Goal: Information Seeking & Learning: Compare options

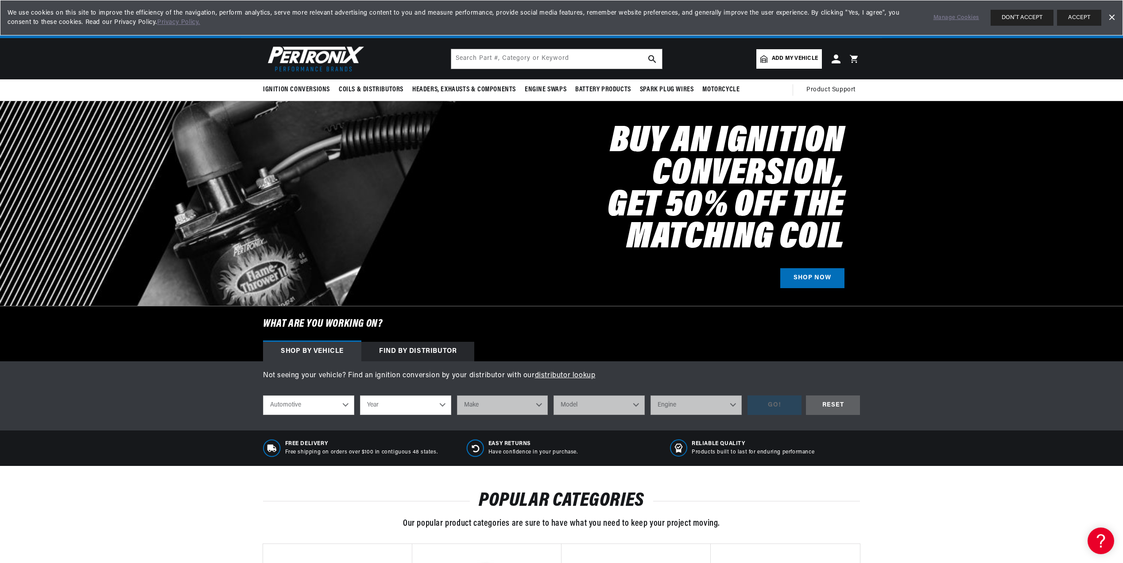
scroll to position [0, 553]
click at [1069, 14] on button "ACCEPT" at bounding box center [1079, 18] width 44 height 16
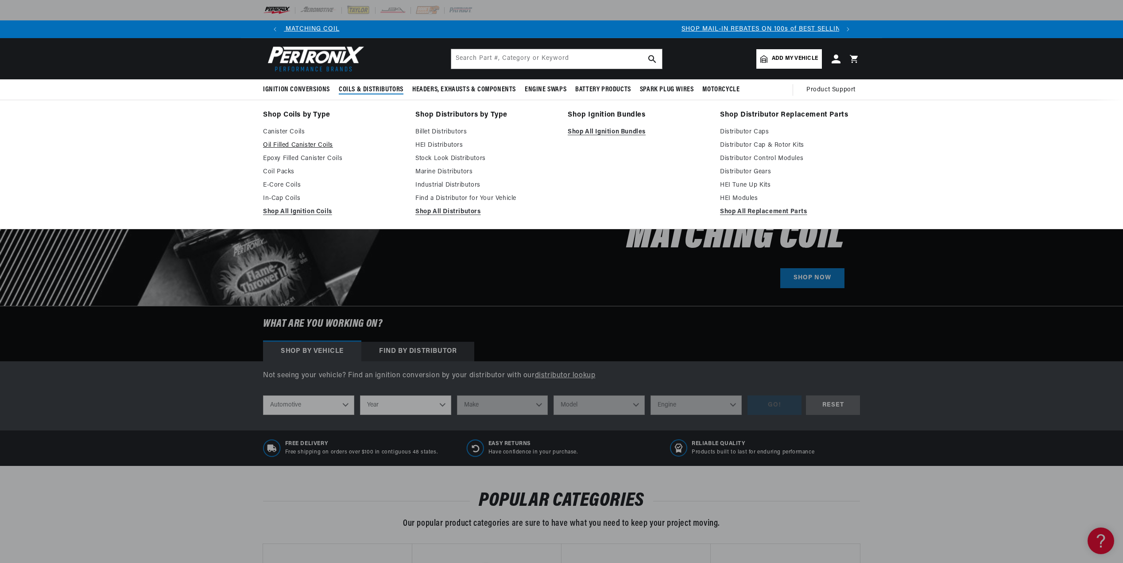
scroll to position [0, 104]
click at [295, 140] on link "Oil Filled Canister Coils" at bounding box center [333, 145] width 140 height 11
click at [292, 157] on link "Epoxy Filled Canister Coils" at bounding box center [333, 158] width 140 height 11
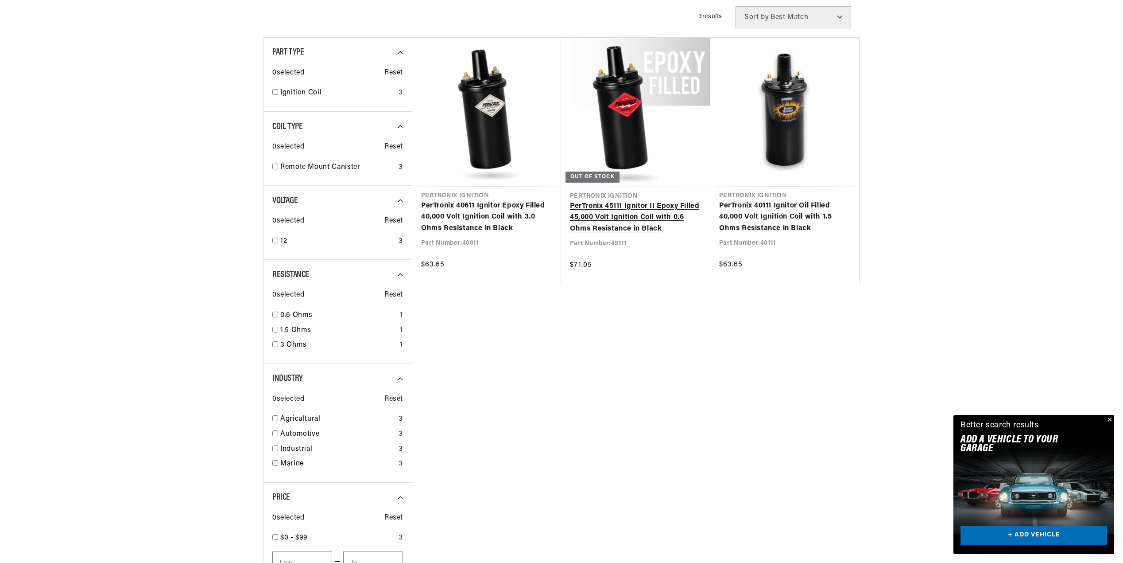
scroll to position [0, 553]
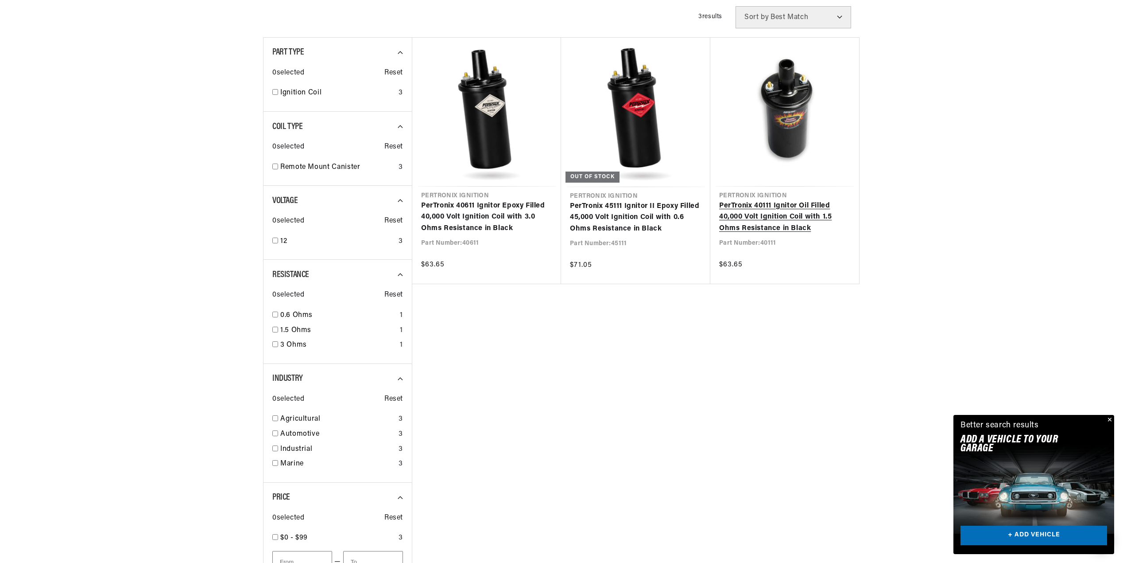
click at [764, 204] on link "PerTronix 40111 Ignitor Oil Filled 40,000 Volt Ignition Coil with 1.5 Ohms Resi…" at bounding box center [784, 217] width 131 height 34
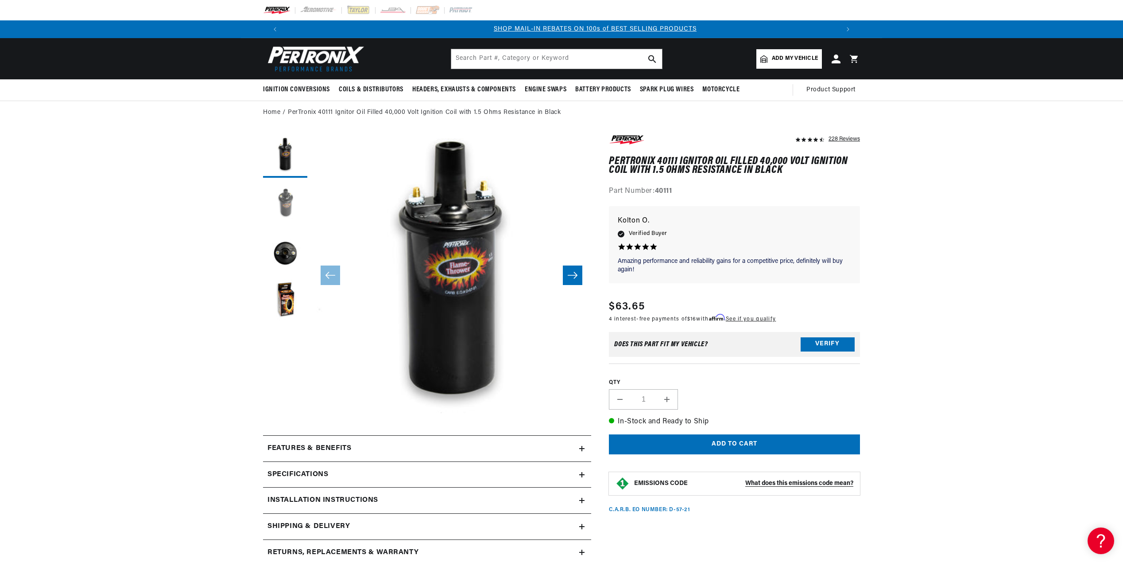
scroll to position [0, 553]
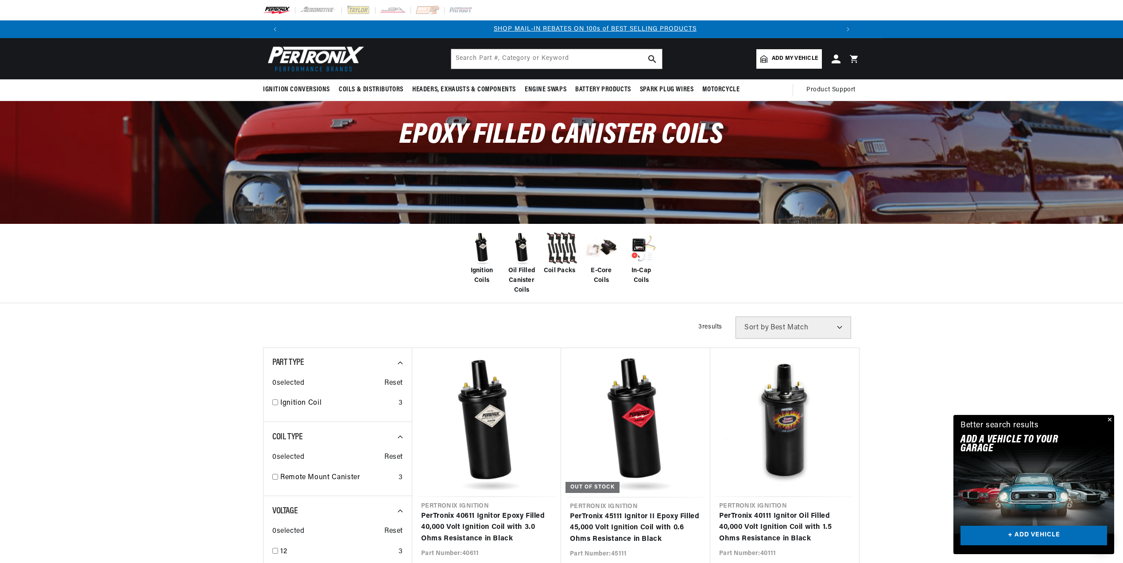
scroll to position [0, 553]
click at [524, 245] on img at bounding box center [521, 247] width 35 height 35
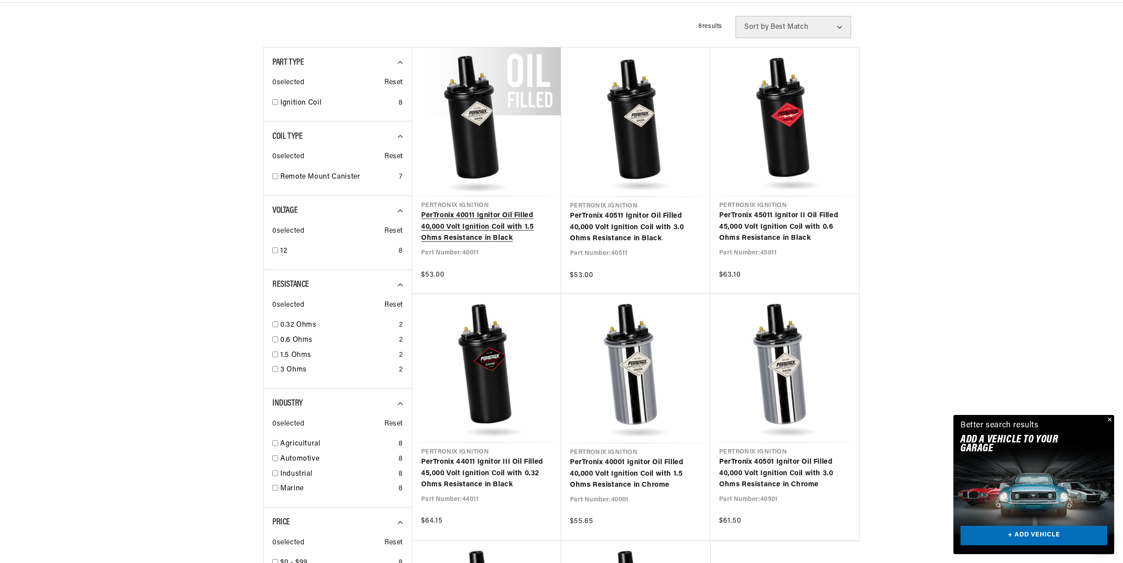
scroll to position [0, 553]
click at [494, 213] on link "PerTronix 40011 Ignitor Oil Filled 40,000 Volt Ignition Coil with 1.5 Ohms Resi…" at bounding box center [486, 227] width 131 height 34
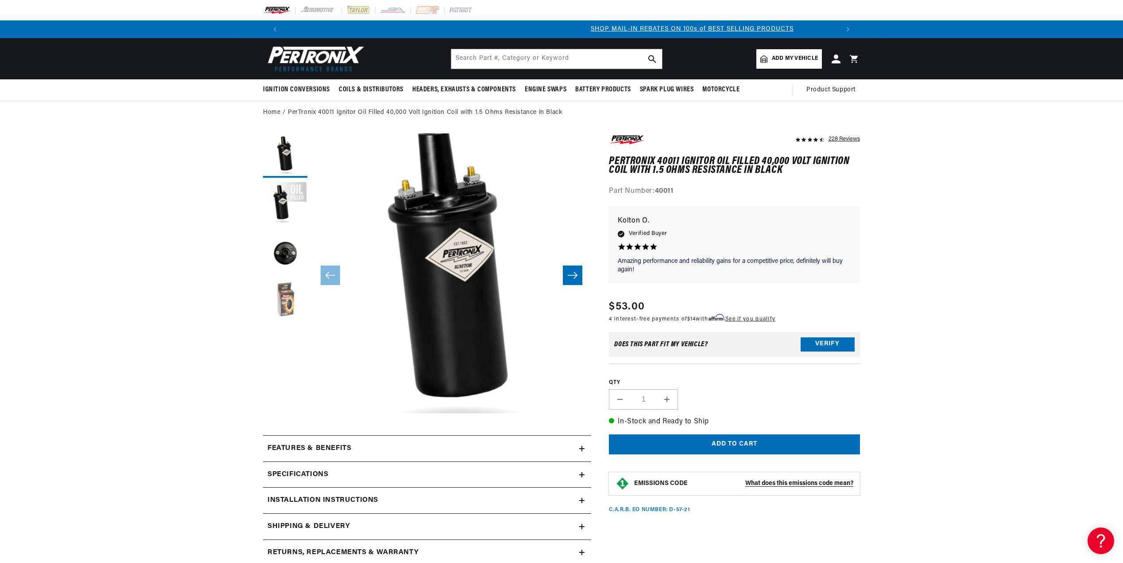
scroll to position [0, 553]
click at [291, 299] on button "Load image 4 in gallery view" at bounding box center [285, 301] width 44 height 44
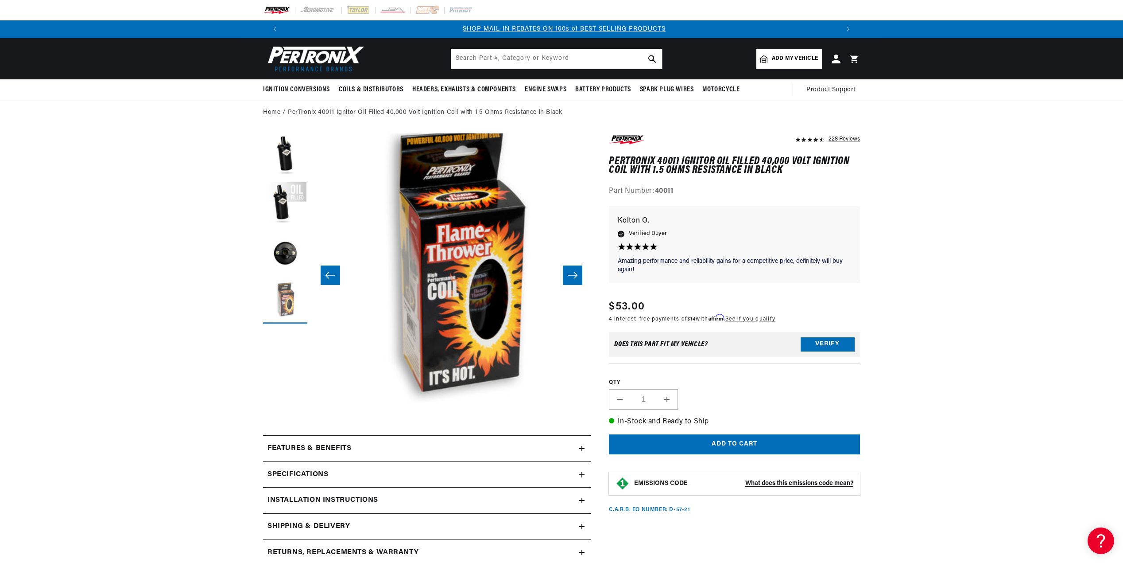
scroll to position [0, 839]
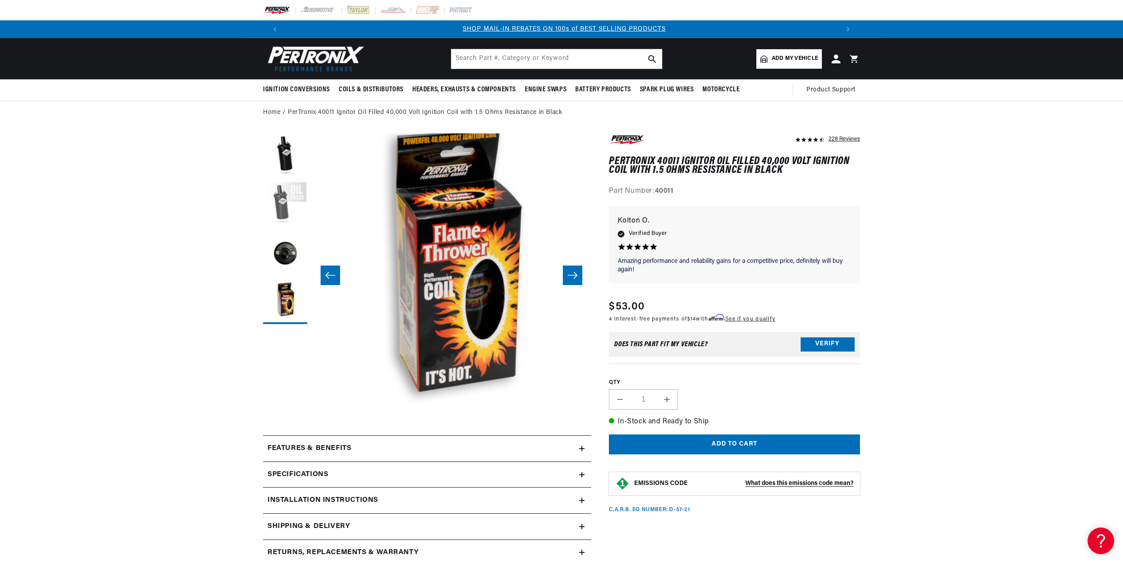
click at [278, 206] on button "Load image 2 in gallery view" at bounding box center [285, 204] width 44 height 44
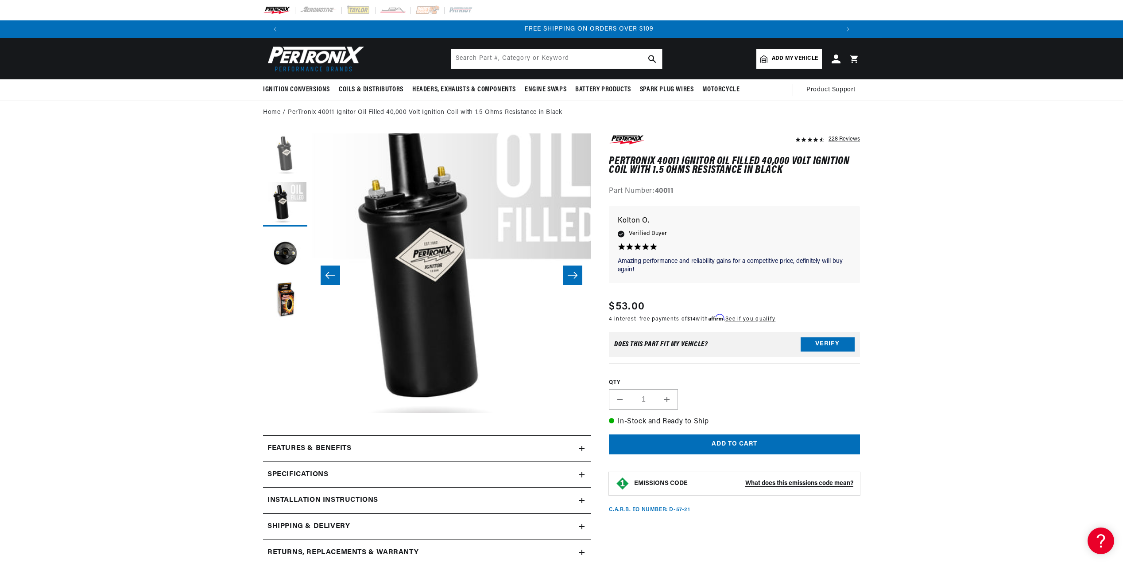
scroll to position [0, 1106]
click at [279, 155] on button "Load image 1 in gallery view" at bounding box center [285, 155] width 44 height 44
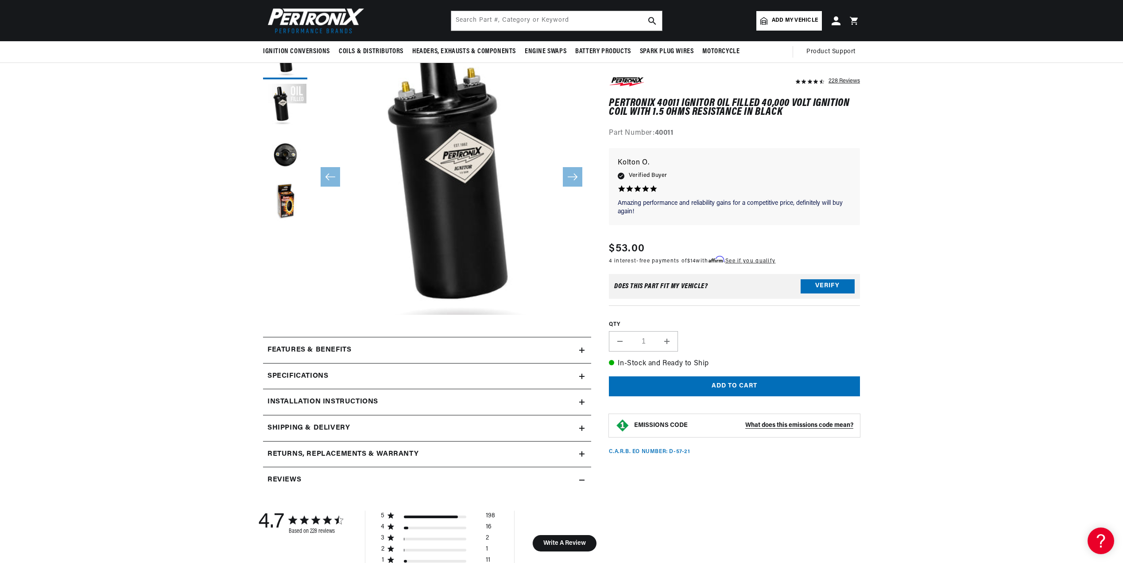
scroll to position [0, 0]
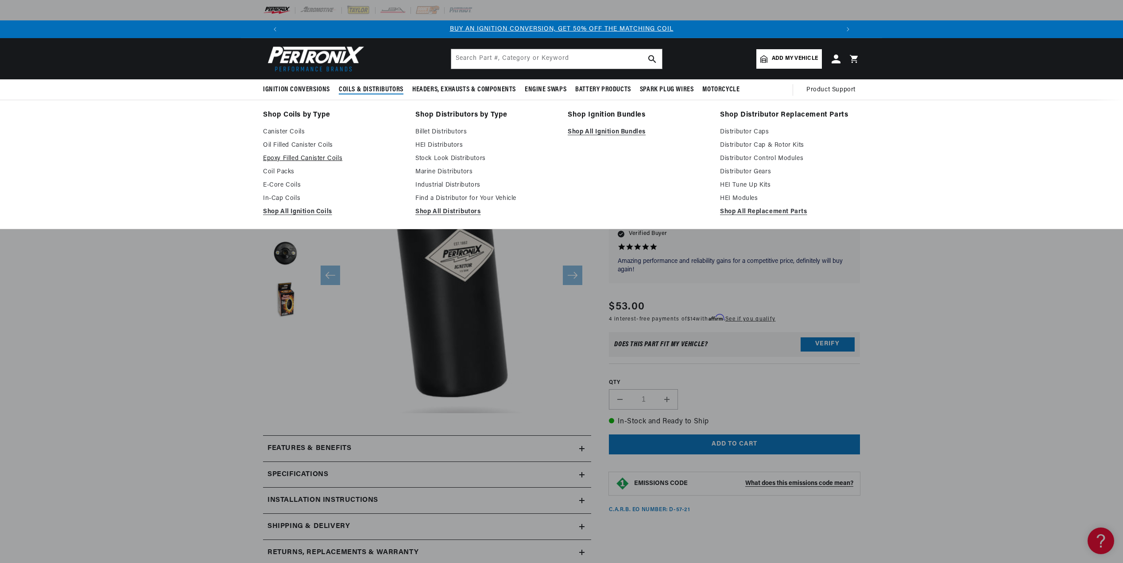
click at [294, 154] on link "Epoxy Filled Canister Coils" at bounding box center [333, 158] width 140 height 11
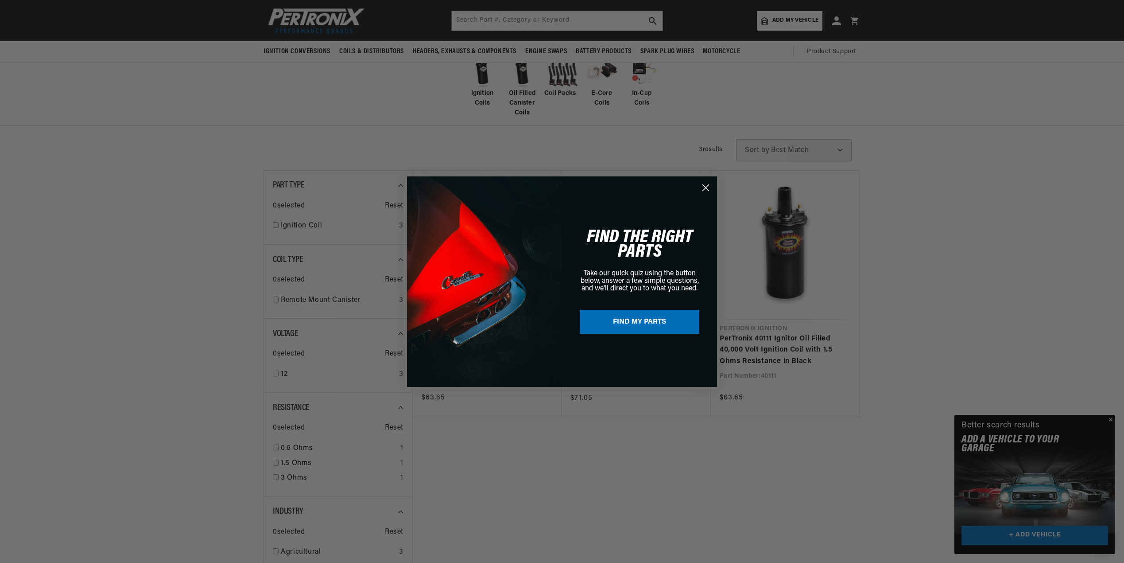
click at [706, 184] on circle "Close dialog" at bounding box center [705, 187] width 15 height 15
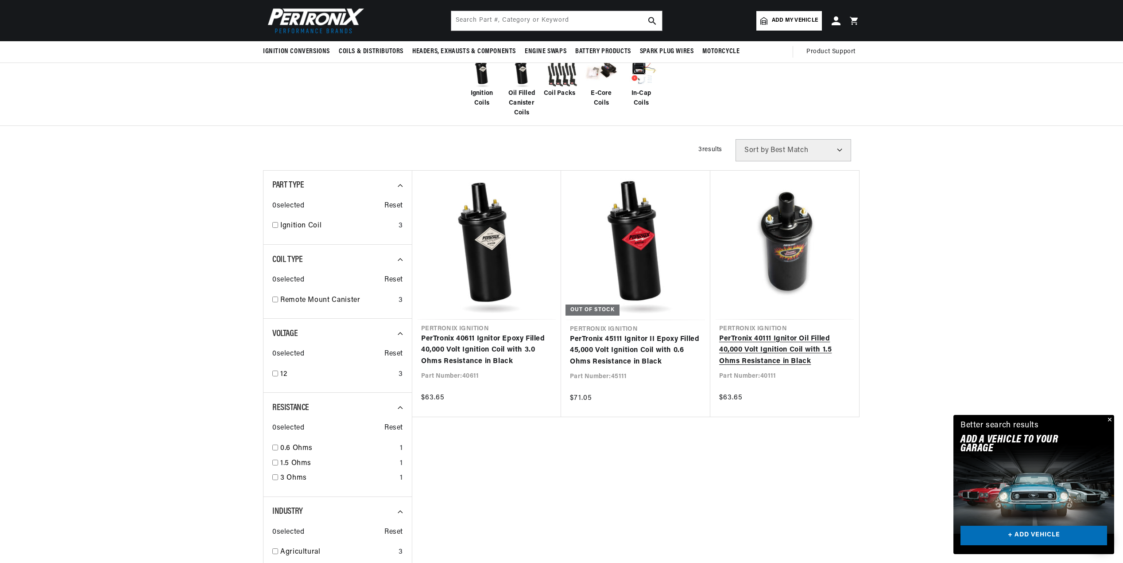
click at [776, 338] on link "PerTronix 40111 Ignitor Oil Filled 40,000 Volt Ignition Coil with 1.5 Ohms Resi…" at bounding box center [784, 350] width 131 height 34
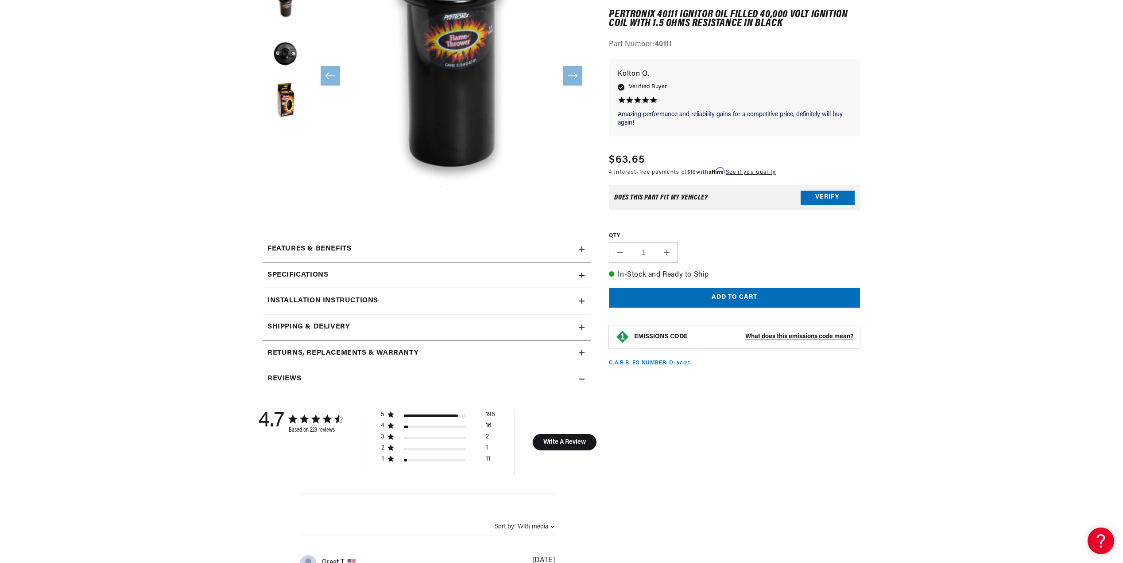
scroll to position [221, 0]
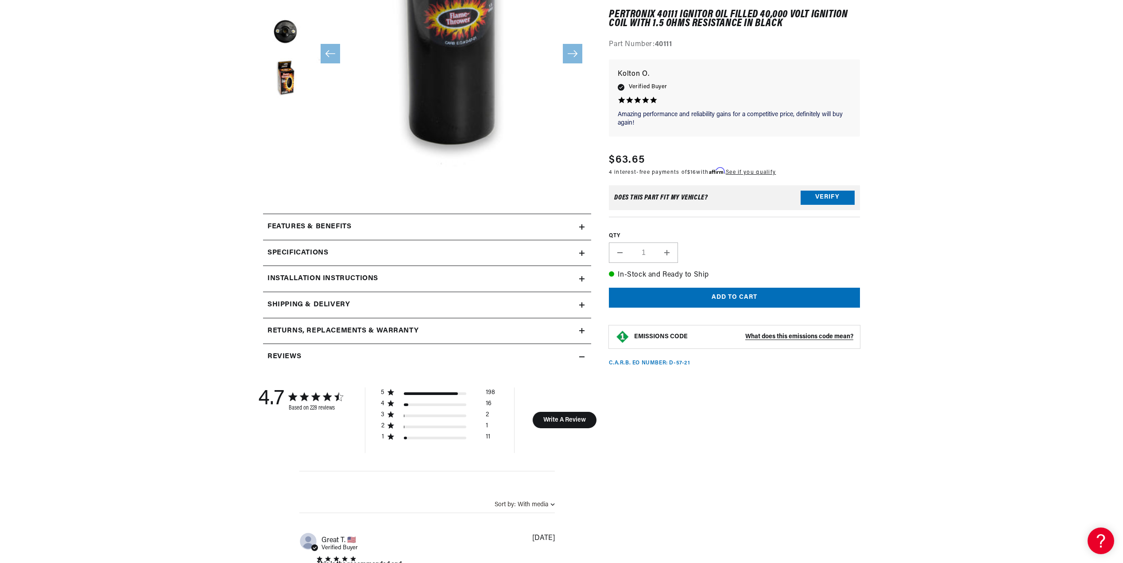
click at [583, 227] on icon at bounding box center [581, 227] width 5 height 0
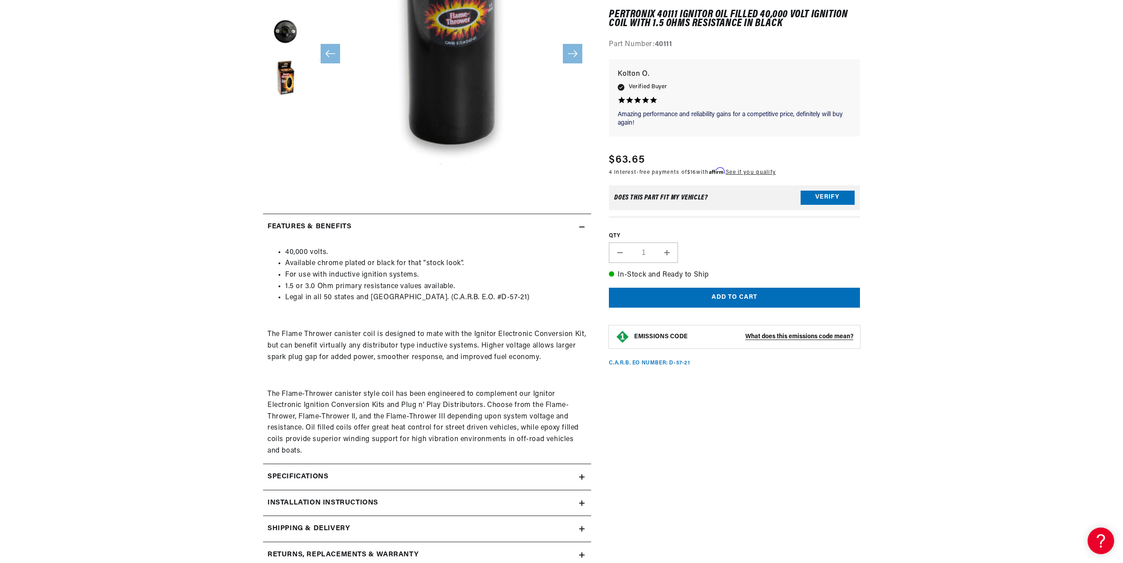
click at [583, 227] on icon at bounding box center [581, 227] width 5 height 0
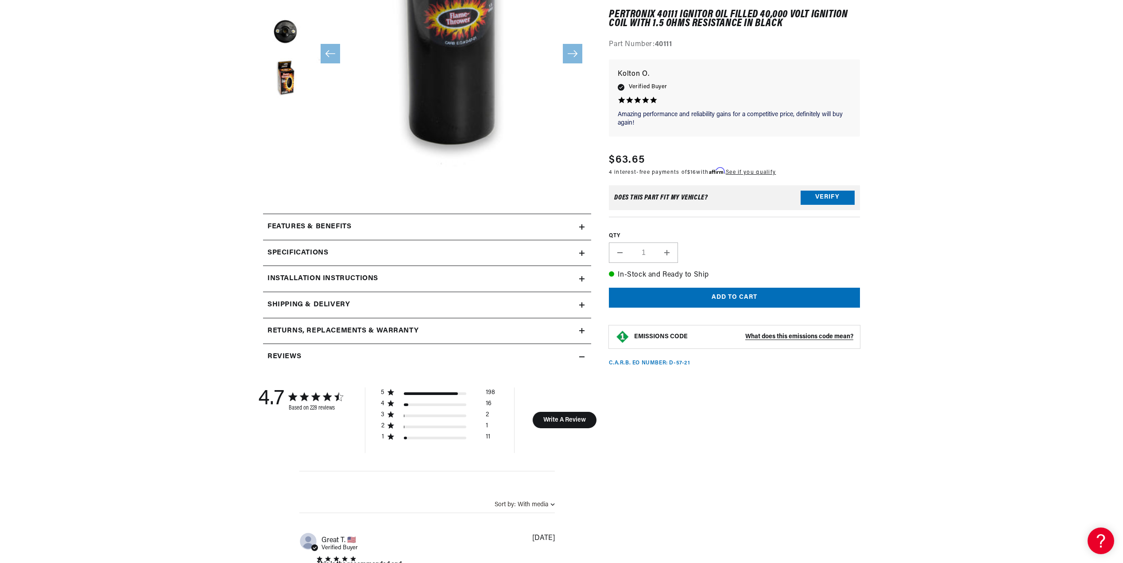
scroll to position [0, 256]
click at [583, 227] on icon at bounding box center [581, 227] width 5 height 0
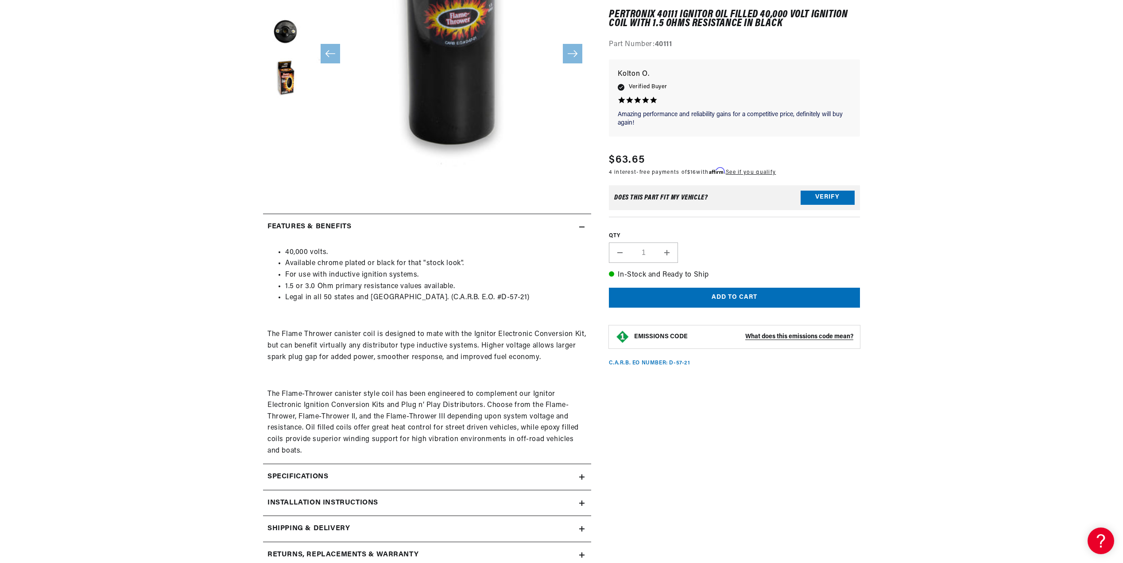
scroll to position [0, 0]
click at [583, 227] on icon at bounding box center [581, 227] width 5 height 0
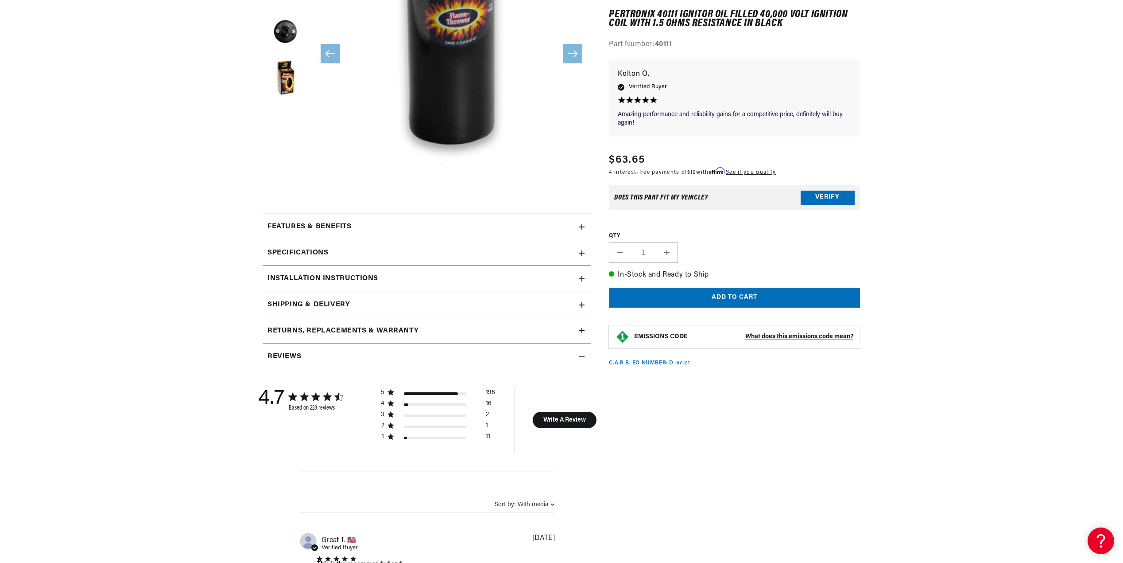
click at [580, 256] on summary "Specifications" at bounding box center [427, 253] width 328 height 26
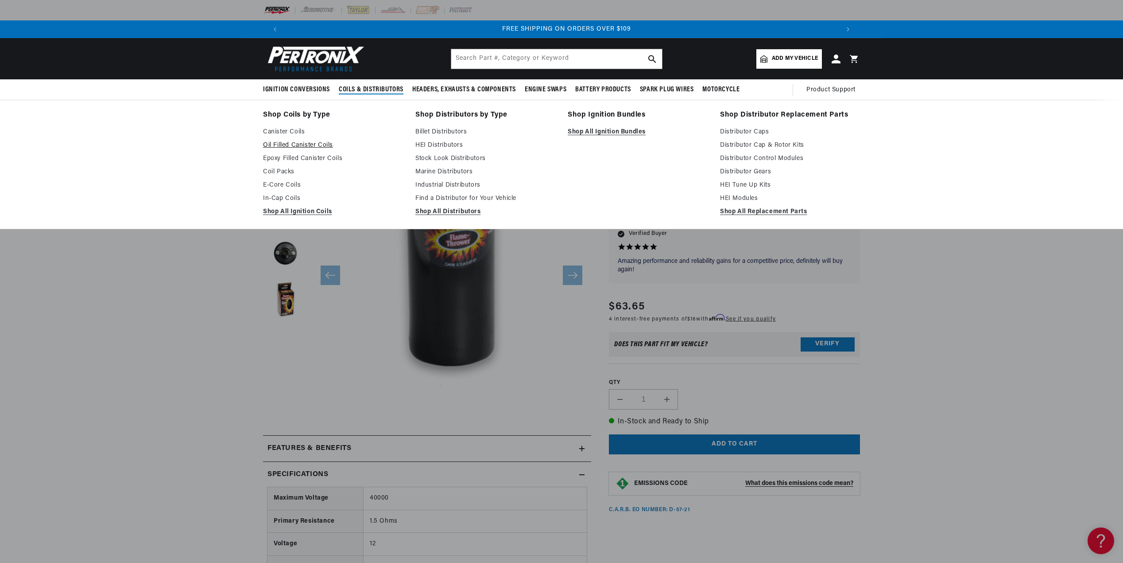
click at [294, 143] on link "Oil Filled Canister Coils" at bounding box center [333, 145] width 140 height 11
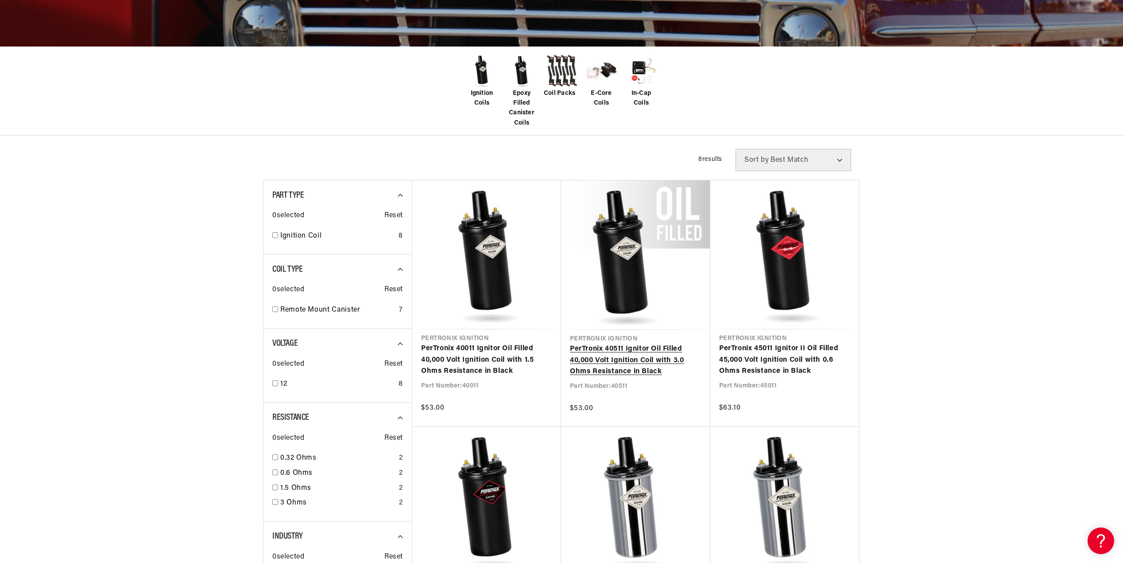
scroll to position [354, 0]
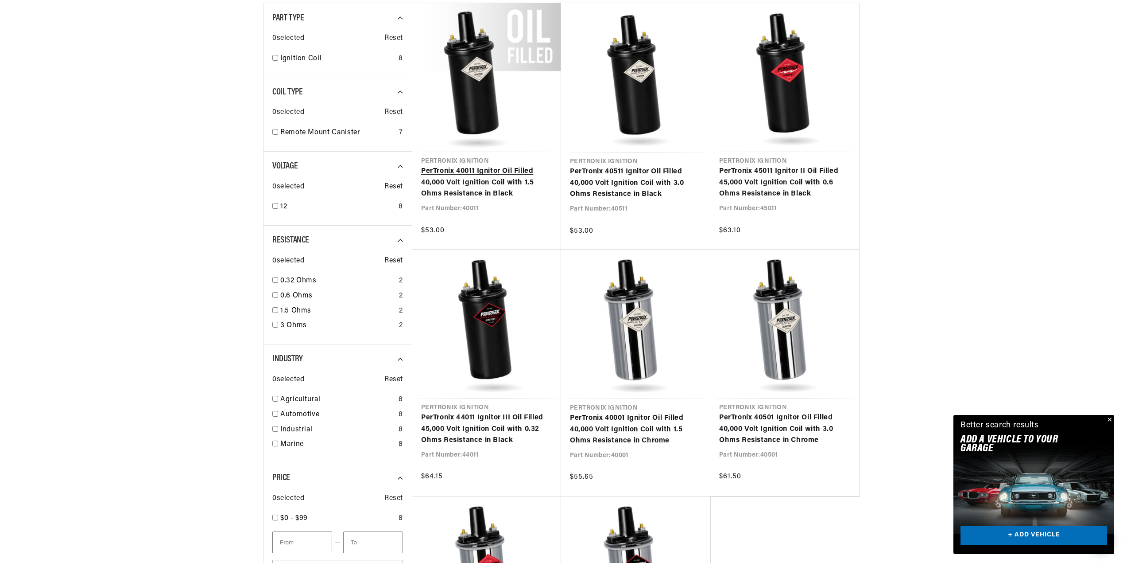
click at [493, 167] on link "PerTronix 40011 Ignitor Oil Filled 40,000 Volt Ignition Coil with 1.5 Ohms Resi…" at bounding box center [486, 183] width 131 height 34
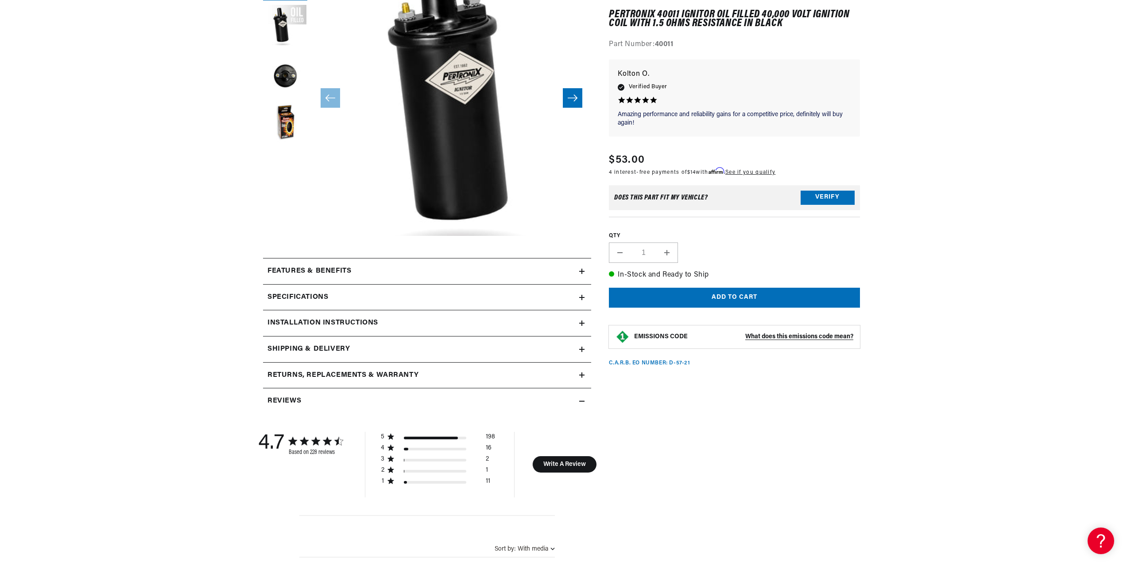
scroll to position [266, 0]
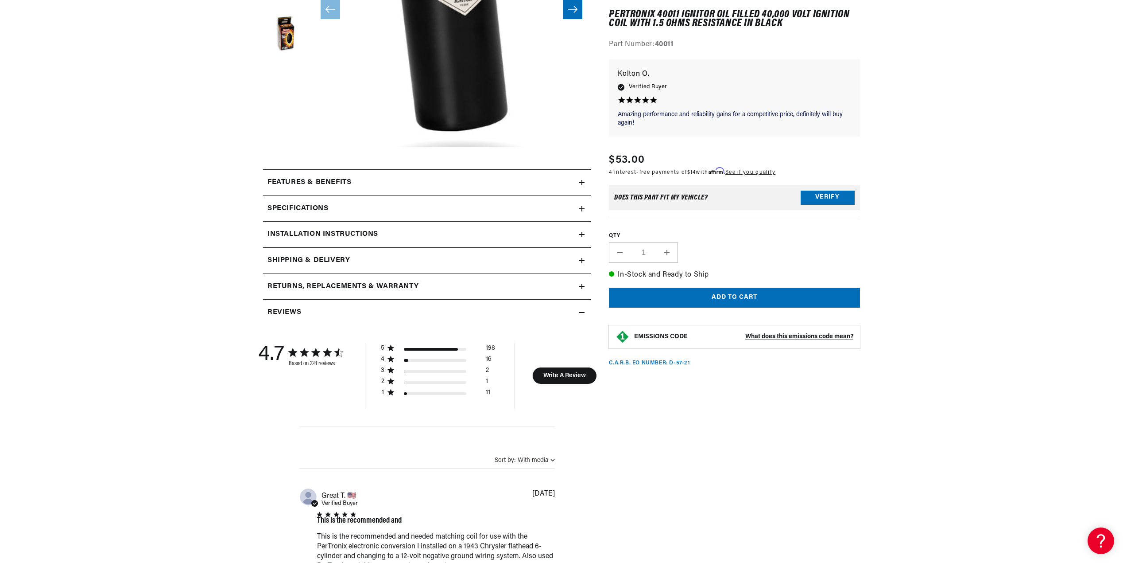
click at [582, 180] on icon at bounding box center [581, 182] width 5 height 5
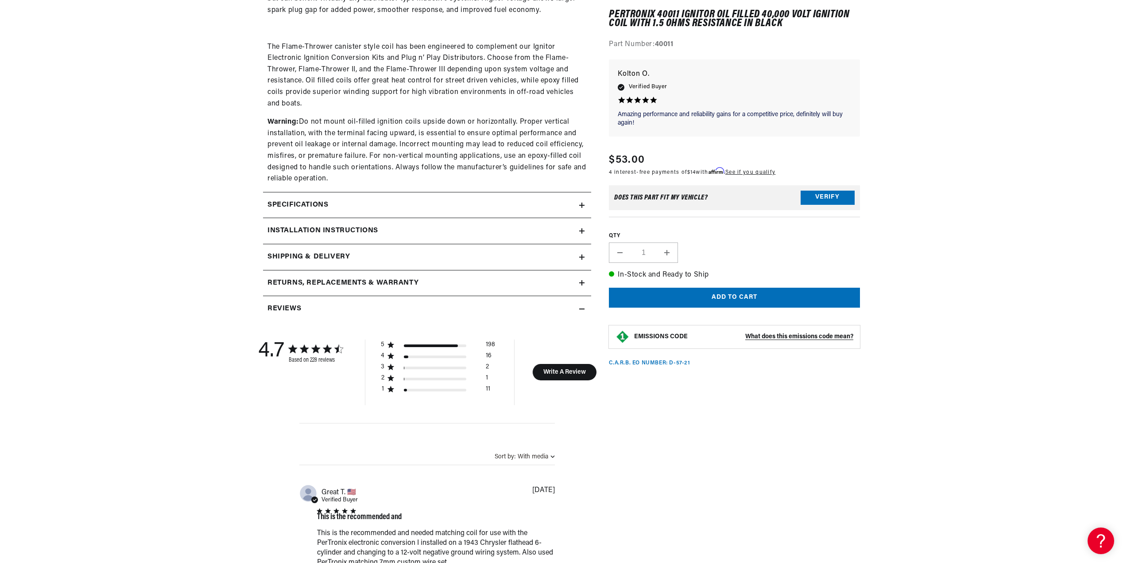
scroll to position [576, 0]
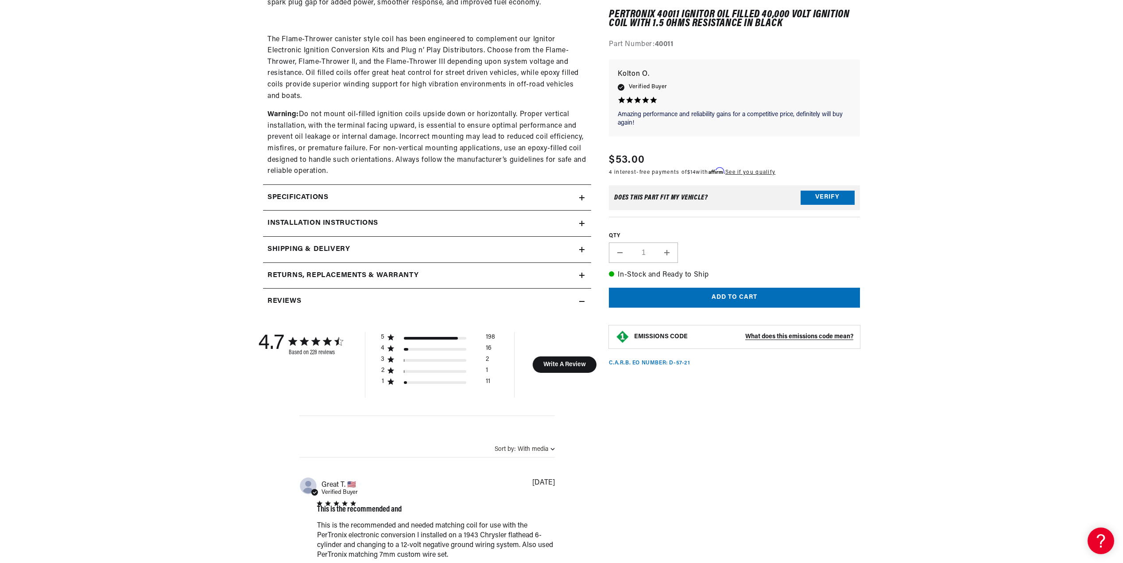
click at [580, 198] on icon at bounding box center [581, 198] width 5 height 0
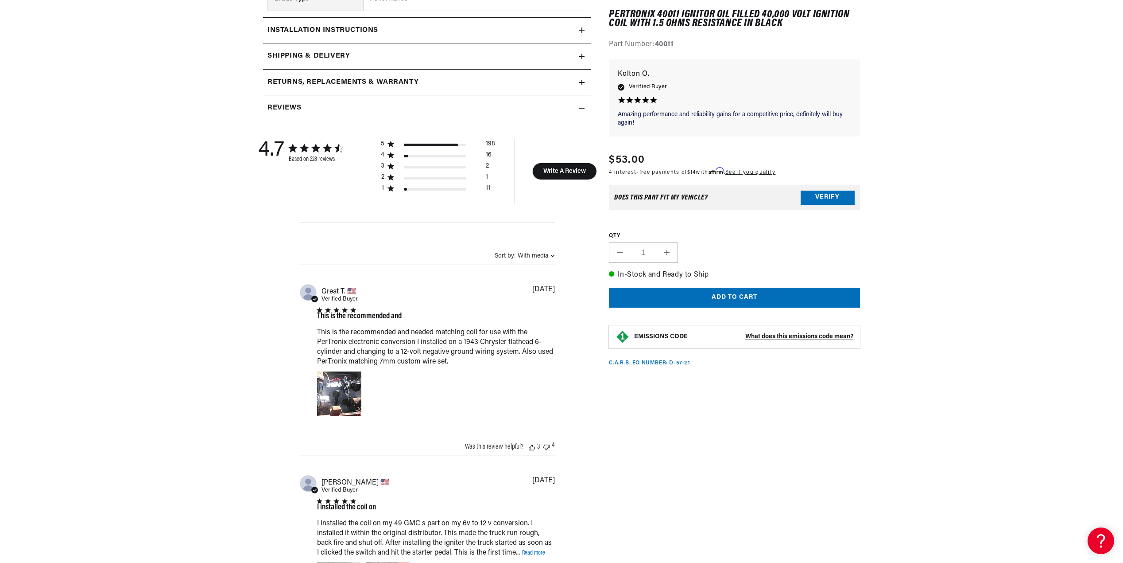
scroll to position [1329, 0]
